Goal: Transaction & Acquisition: Book appointment/travel/reservation

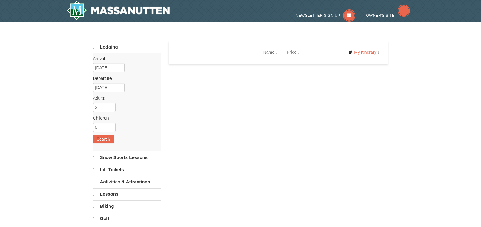
select select "10"
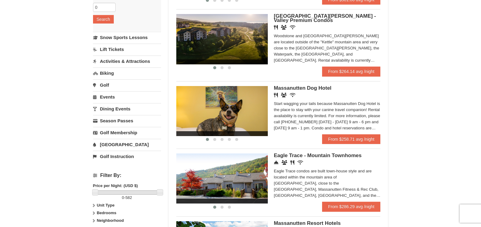
scroll to position [122, 0]
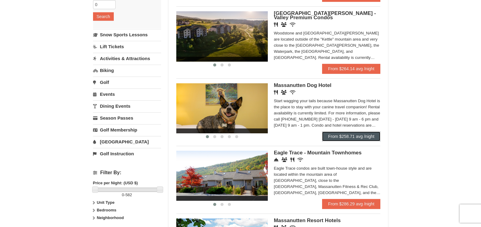
click at [358, 136] on link "From $258.71 avg /night" at bounding box center [351, 136] width 59 height 10
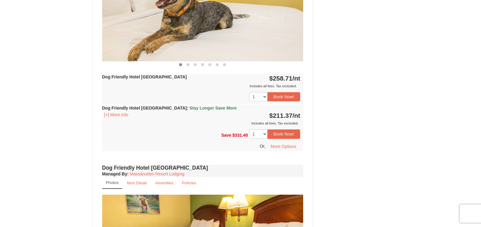
scroll to position [285, 0]
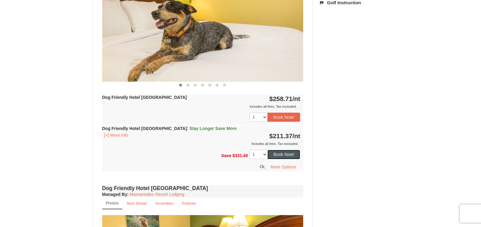
click at [282, 154] on button "Book Now!" at bounding box center [284, 154] width 33 height 9
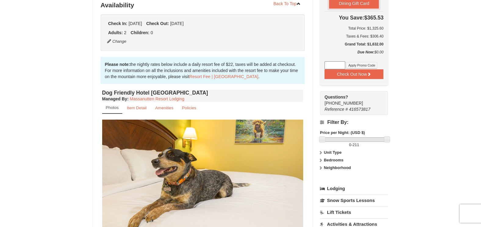
scroll to position [100, 0]
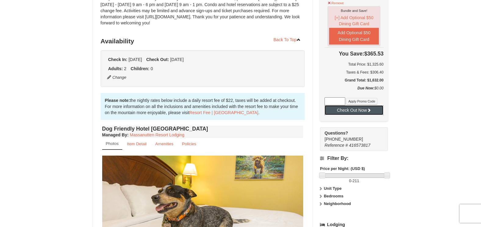
click at [353, 106] on button "Check Out Now" at bounding box center [354, 110] width 59 height 10
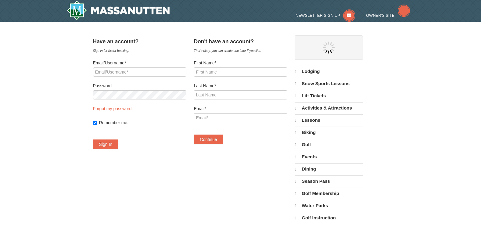
select select "10"
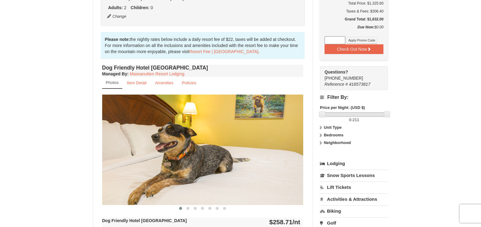
scroll to position [182, 0]
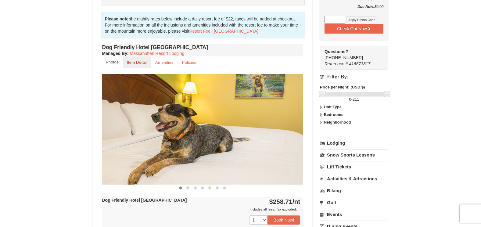
click at [135, 60] on small "Item Detail" at bounding box center [137, 62] width 20 height 5
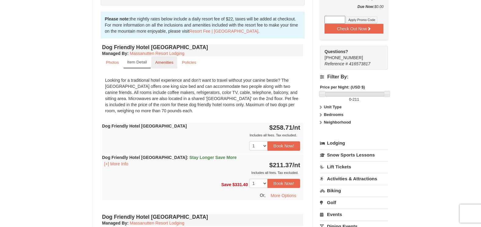
click at [162, 63] on small "Amenities" at bounding box center [164, 62] width 18 height 5
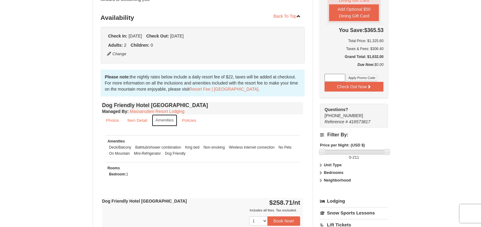
scroll to position [121, 0]
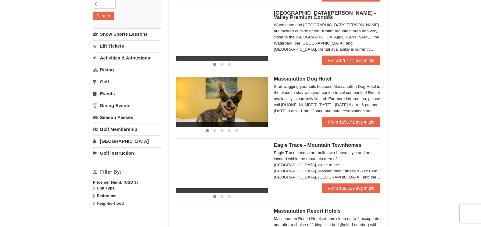
scroll to position [122, 0]
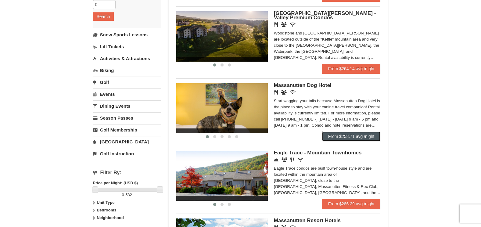
click at [345, 136] on link "From $258.71 avg /night" at bounding box center [351, 136] width 59 height 10
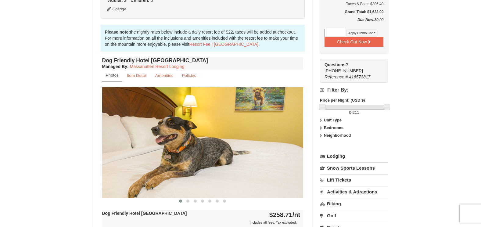
scroll to position [224, 0]
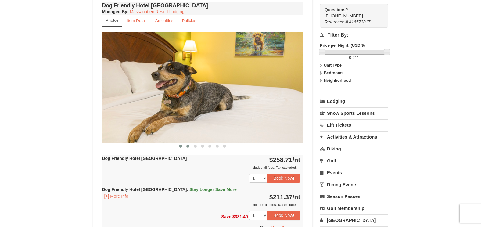
click at [187, 145] on span at bounding box center [187, 146] width 3 height 3
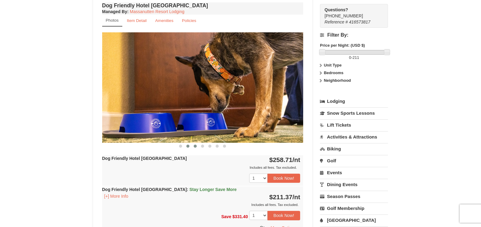
click at [196, 146] on span at bounding box center [195, 146] width 3 height 3
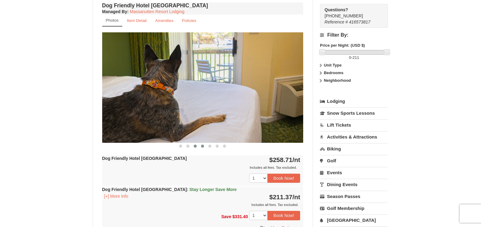
click at [204, 146] on span at bounding box center [202, 146] width 3 height 3
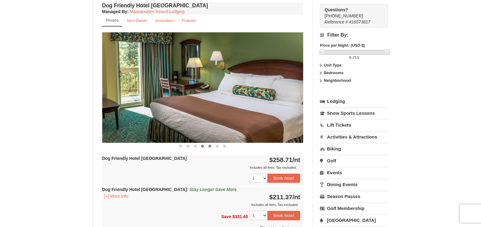
click at [209, 146] on span at bounding box center [209, 146] width 3 height 3
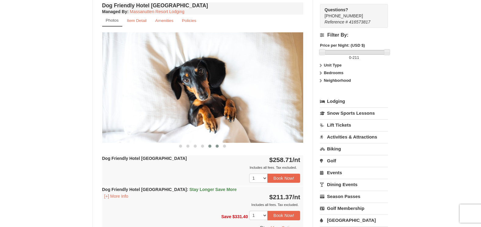
click at [218, 147] on span at bounding box center [217, 146] width 3 height 3
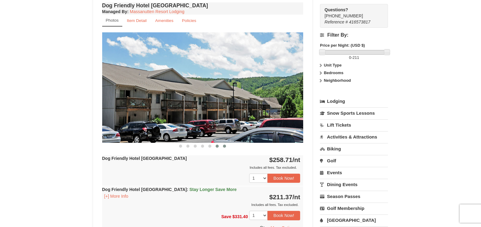
click at [225, 147] on span at bounding box center [224, 146] width 3 height 3
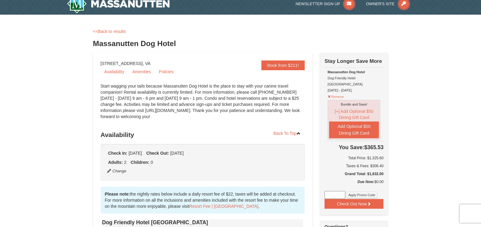
scroll to position [0, 0]
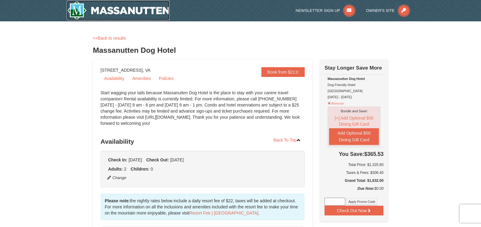
click at [117, 10] on img at bounding box center [118, 11] width 103 height 20
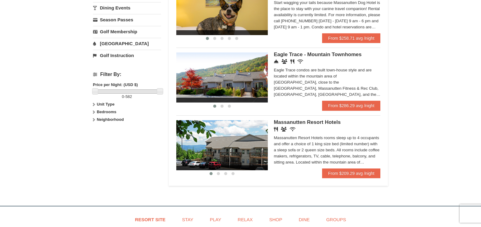
scroll to position [163, 0]
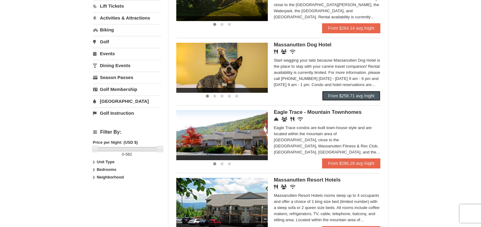
click at [344, 94] on link "From $258.71 avg /night" at bounding box center [351, 96] width 59 height 10
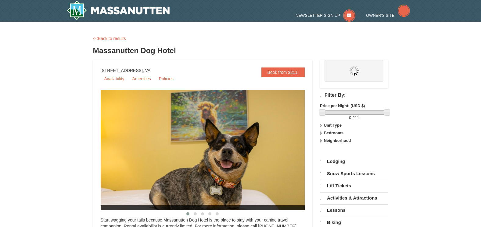
select select "10"
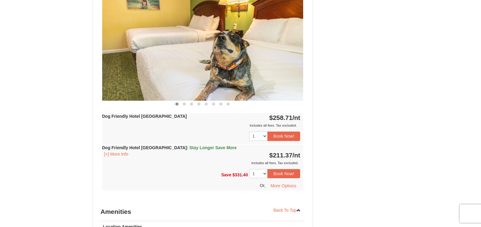
scroll to position [448, 0]
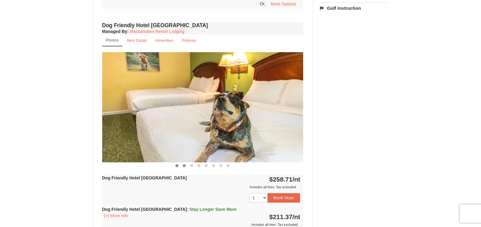
click at [185, 166] on span at bounding box center [184, 165] width 3 height 3
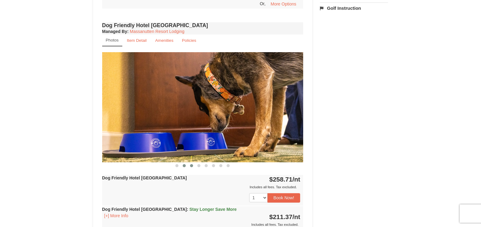
click at [191, 166] on span at bounding box center [191, 165] width 3 height 3
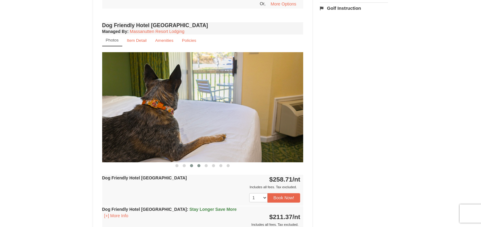
click at [198, 166] on span at bounding box center [198, 165] width 3 height 3
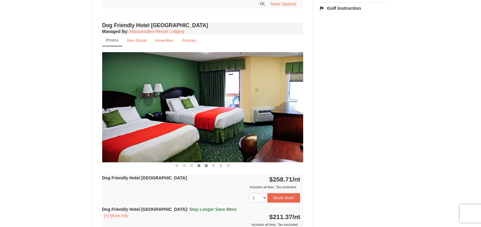
click at [206, 166] on span at bounding box center [206, 165] width 3 height 3
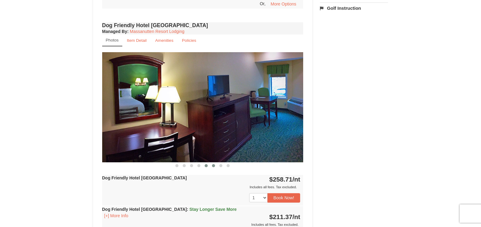
click at [215, 166] on span at bounding box center [213, 165] width 3 height 3
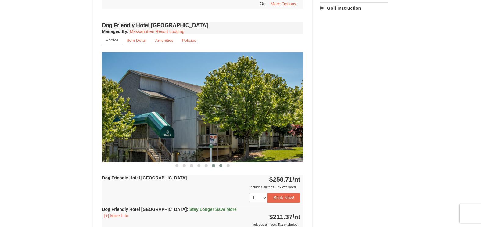
click at [218, 166] on button at bounding box center [220, 166] width 7 height 6
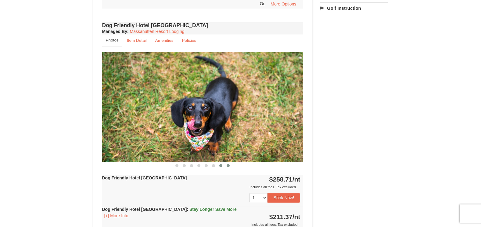
click at [227, 166] on span at bounding box center [228, 165] width 3 height 3
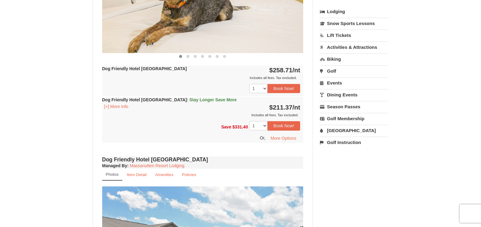
scroll to position [285, 0]
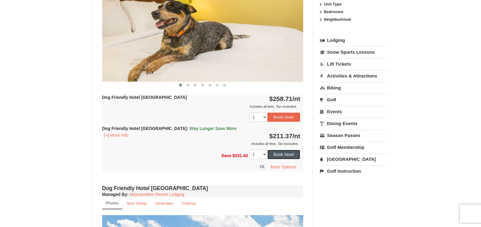
click at [286, 153] on button "Book Now!" at bounding box center [284, 154] width 33 height 9
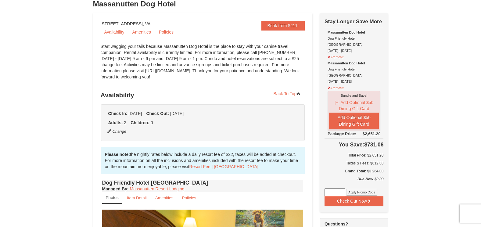
scroll to position [39, 0]
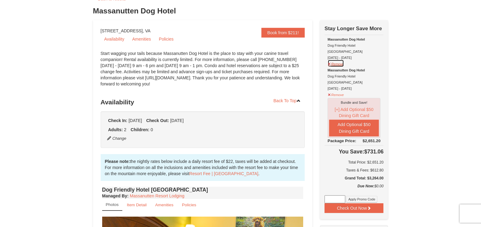
click at [328, 59] on button "Remove" at bounding box center [336, 63] width 16 height 8
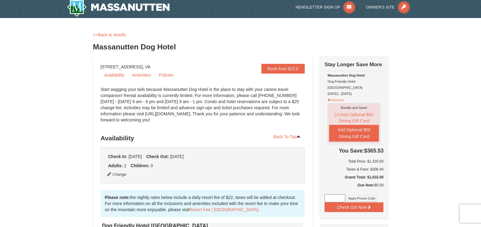
scroll to position [0, 0]
